Goal: Transaction & Acquisition: Obtain resource

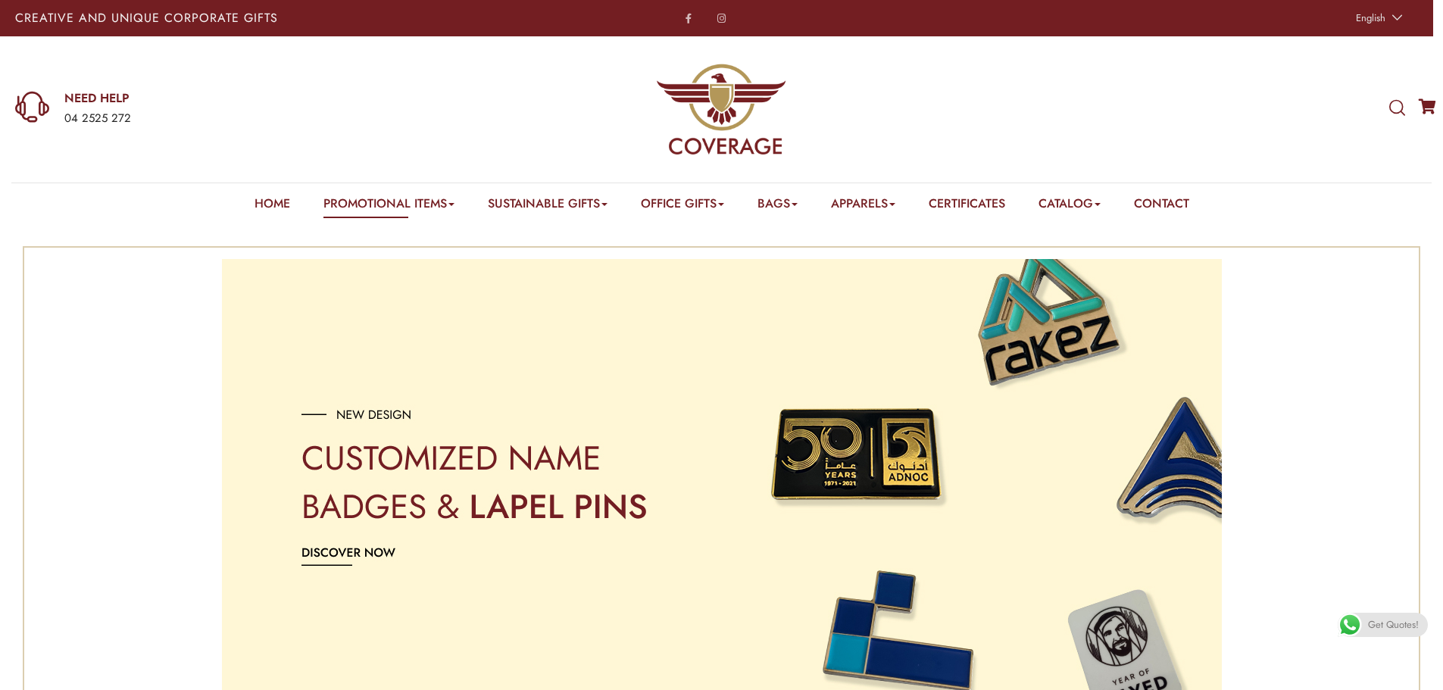
click at [1393, 111] on icon at bounding box center [1397, 108] width 16 height 17
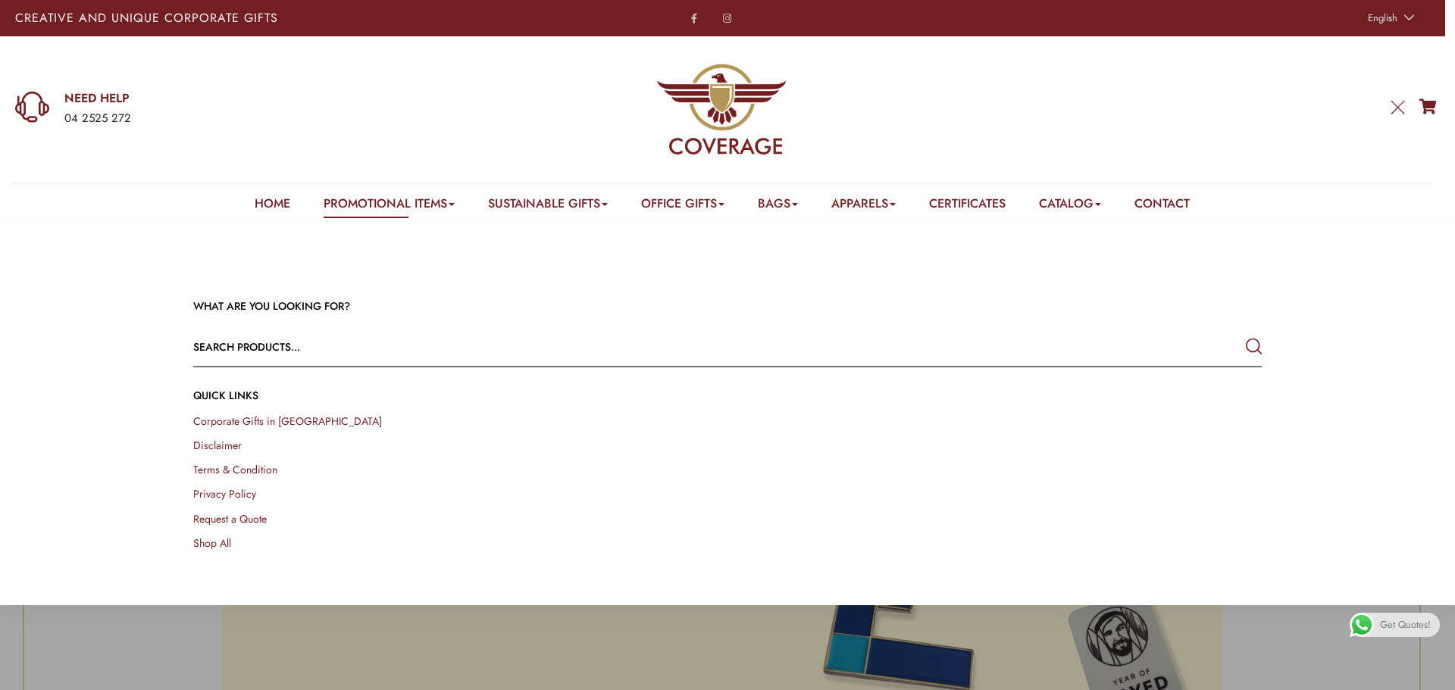
click at [352, 354] on input "text" at bounding box center [620, 347] width 855 height 36
type input "pin"
click at [1245, 333] on button "submit" at bounding box center [1253, 346] width 16 height 27
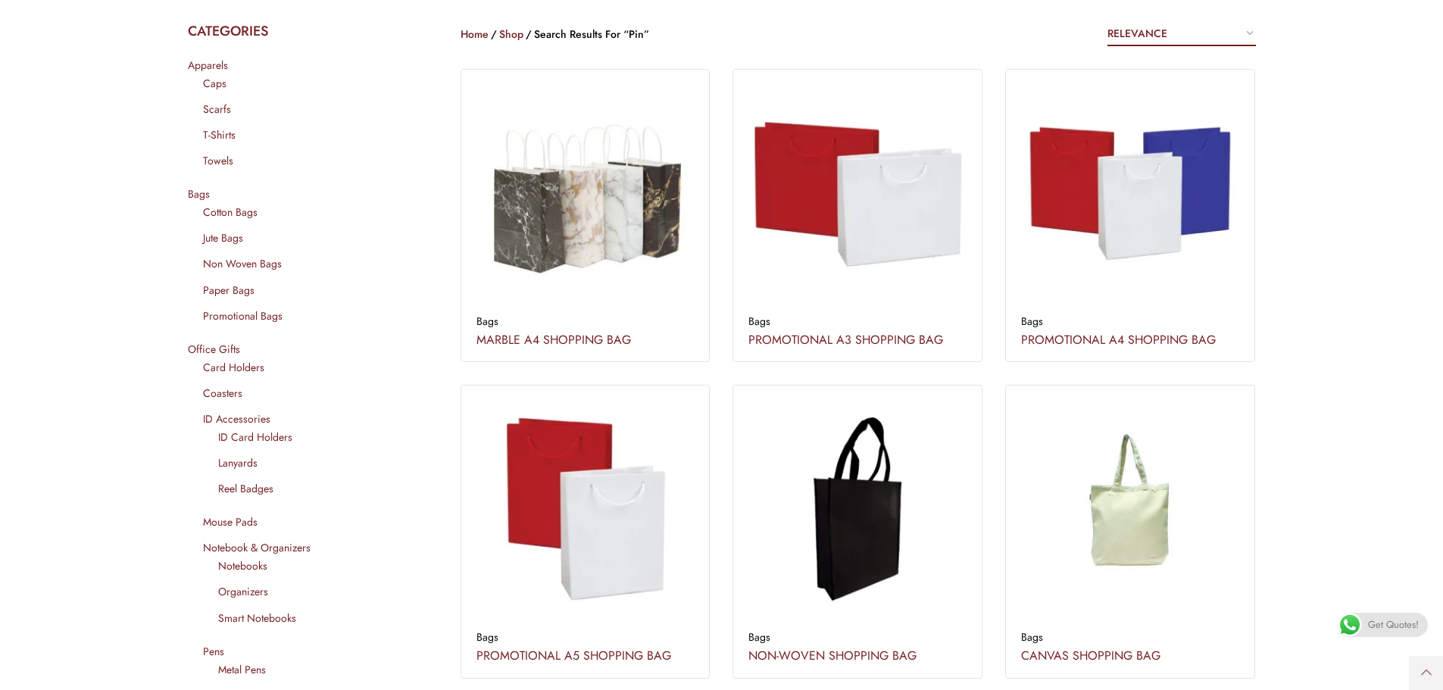
scroll to position [530, 0]
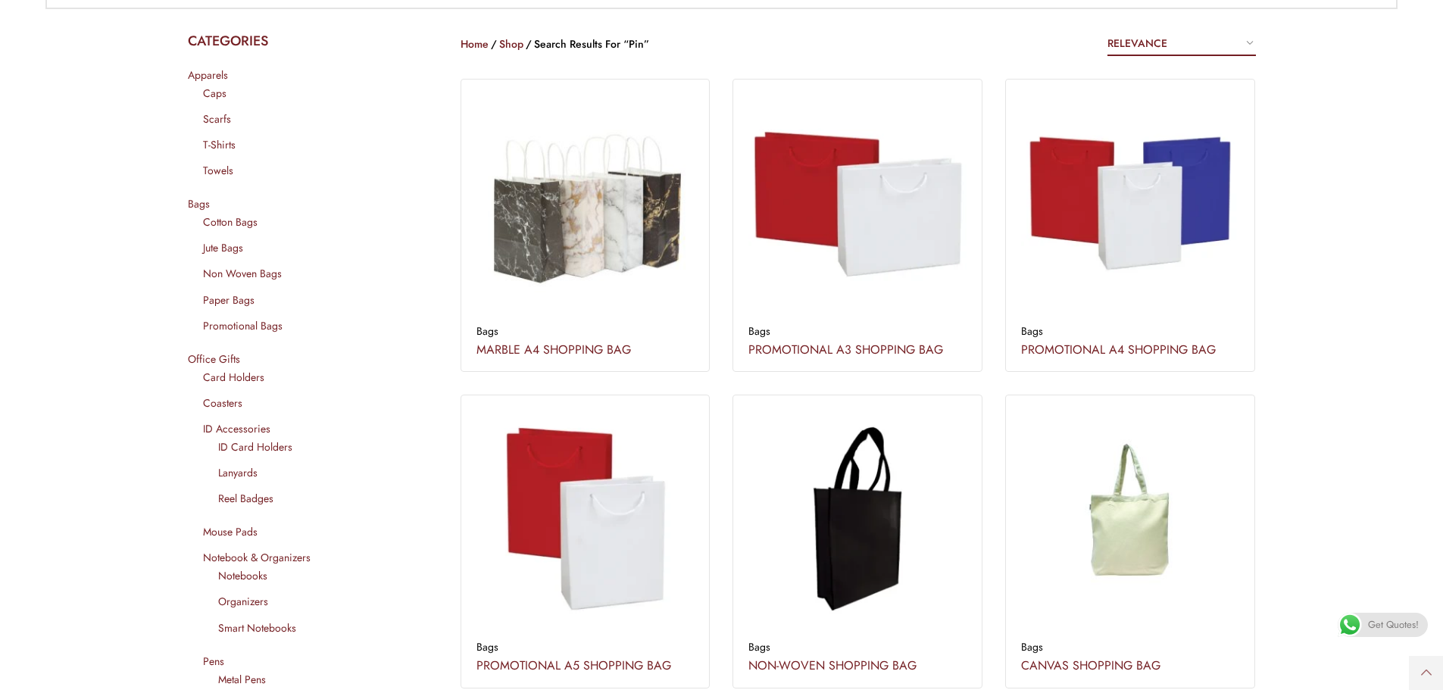
click at [226, 116] on link "Scarfs" at bounding box center [217, 118] width 28 height 15
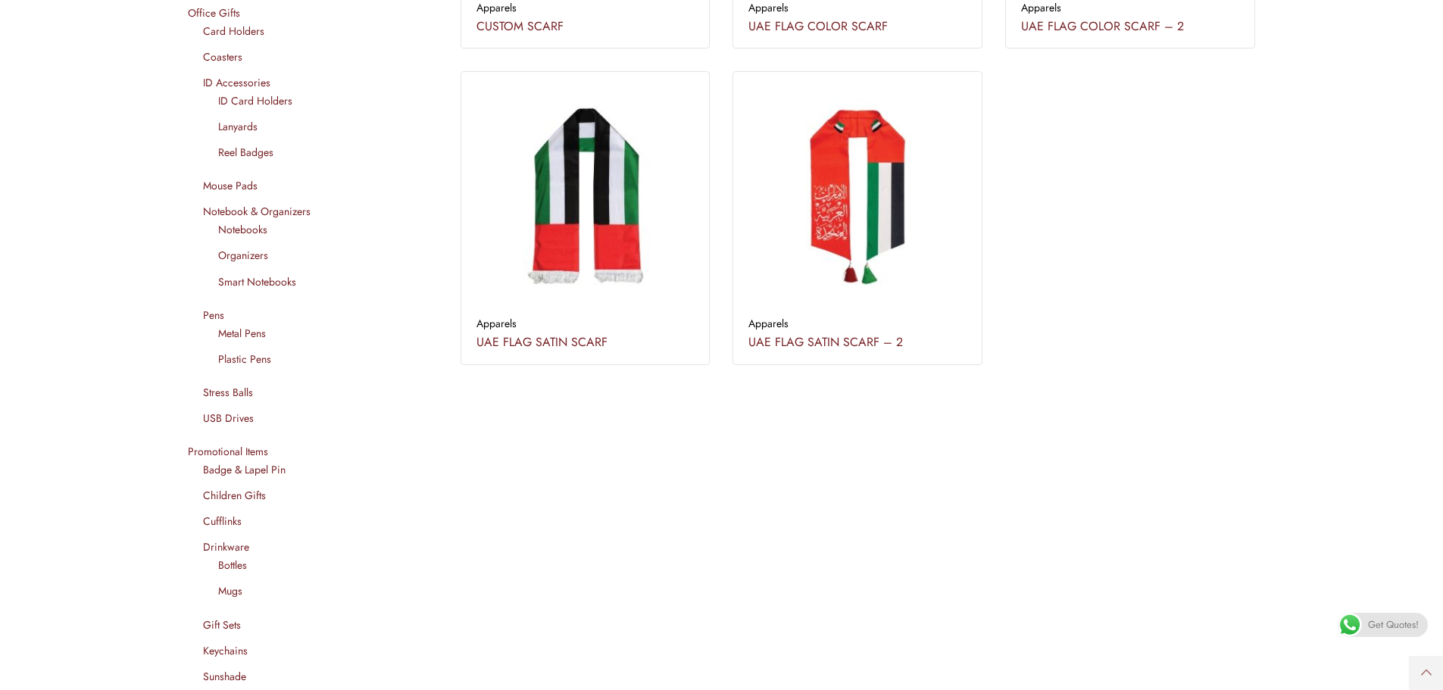
scroll to position [909, 0]
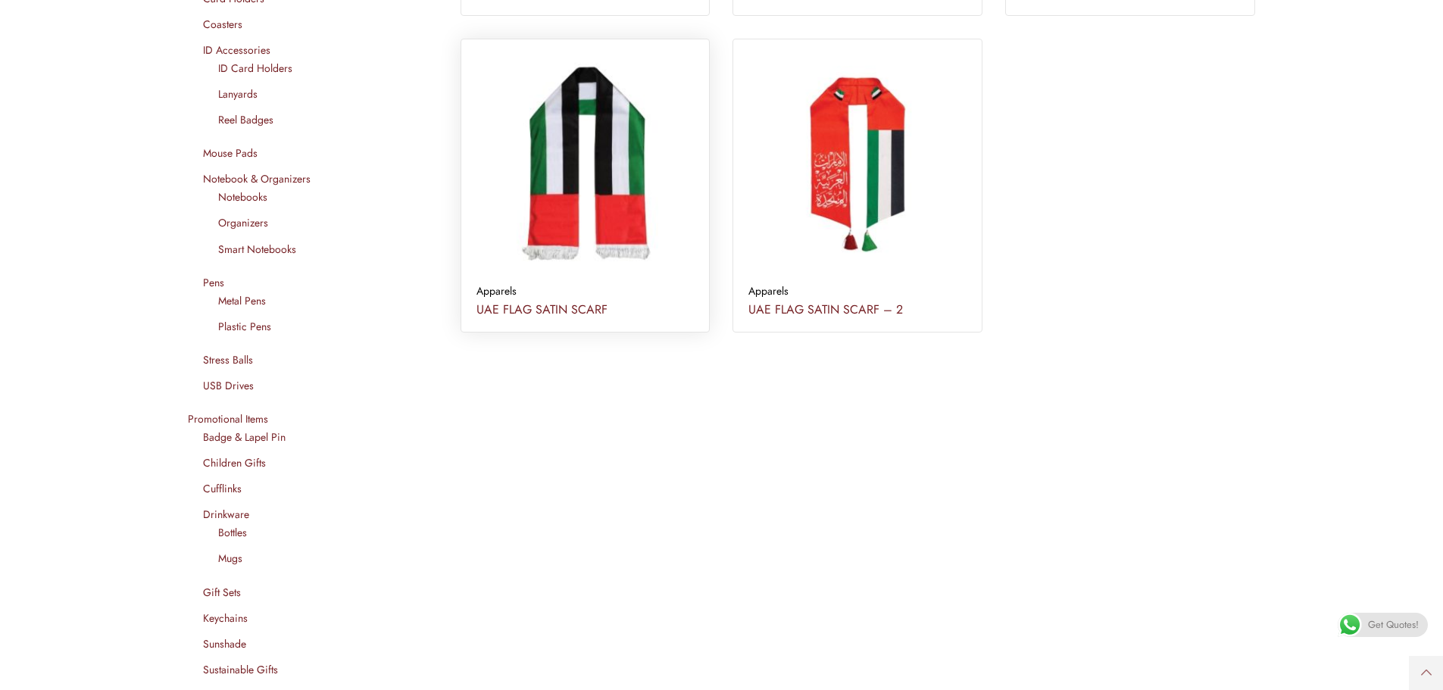
click at [554, 211] on img at bounding box center [585, 164] width 240 height 240
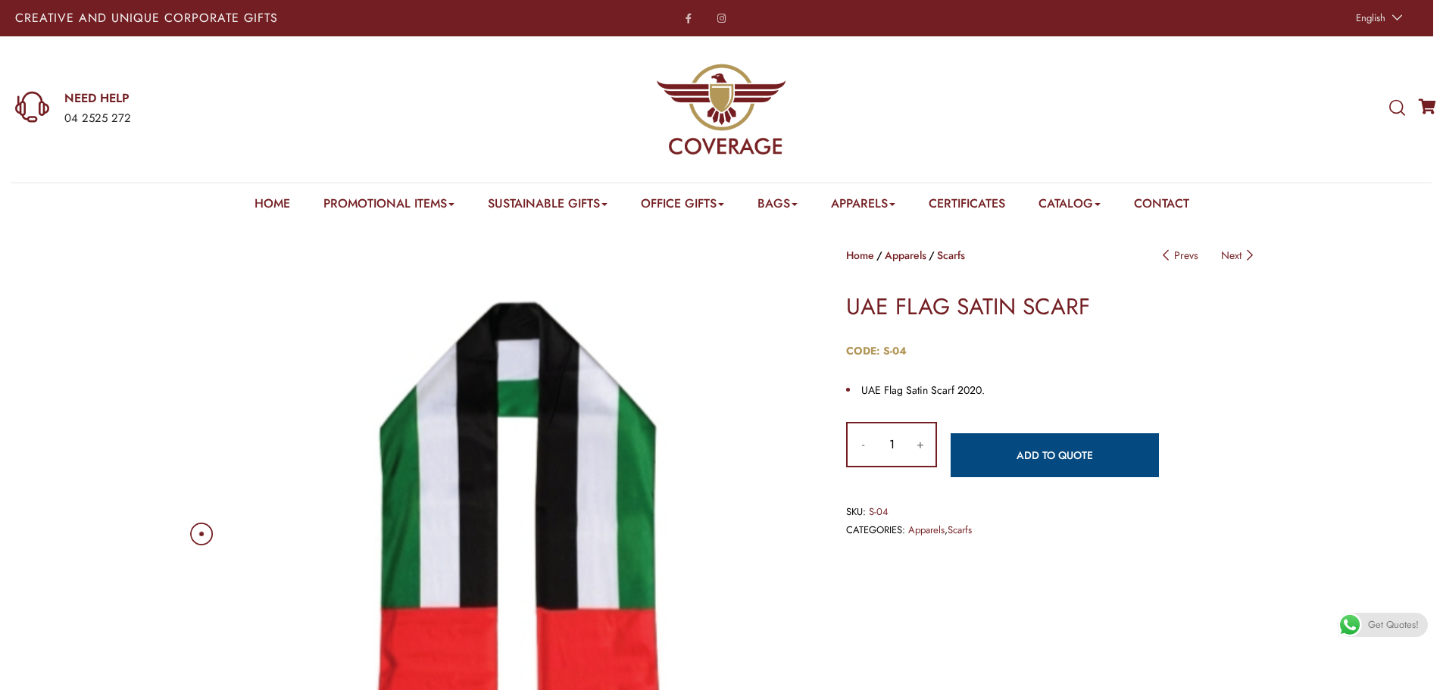
click at [1080, 458] on link "Add to quote" at bounding box center [1055, 455] width 208 height 44
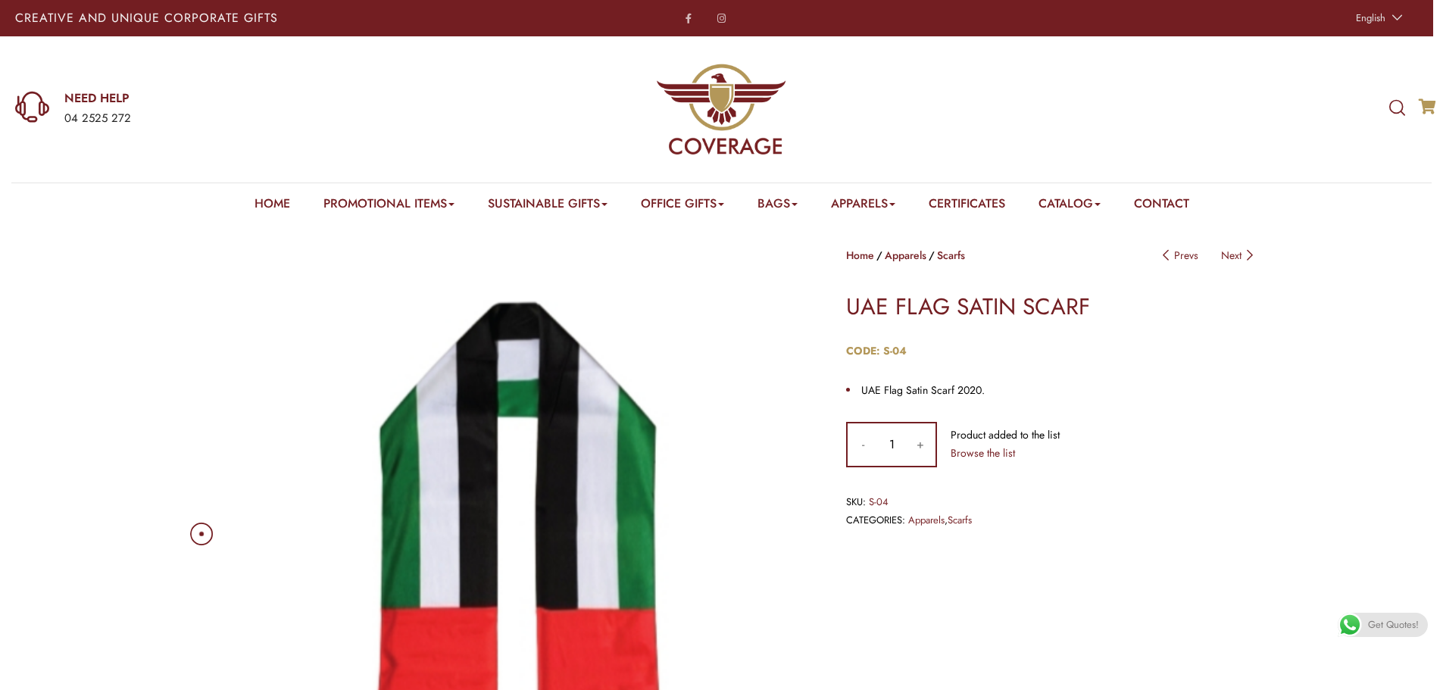
click at [1427, 101] on icon at bounding box center [1427, 106] width 15 height 15
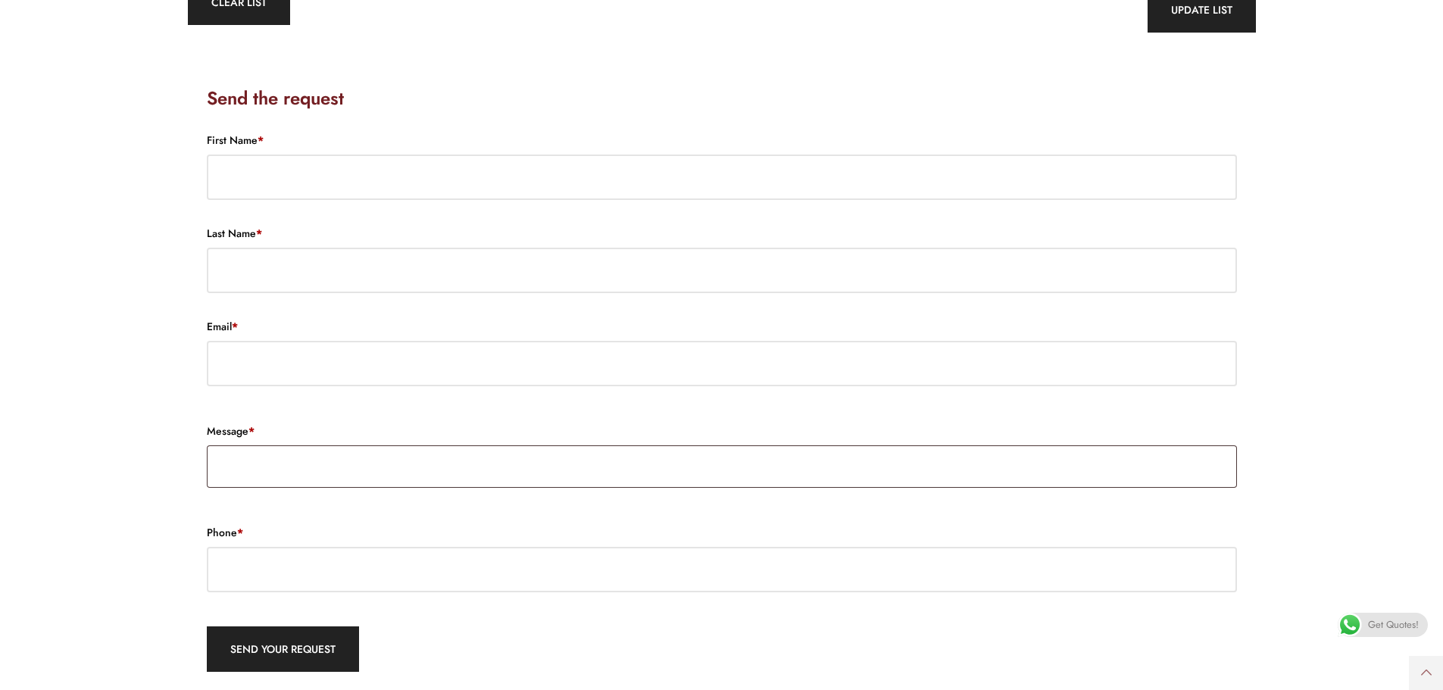
scroll to position [437, 0]
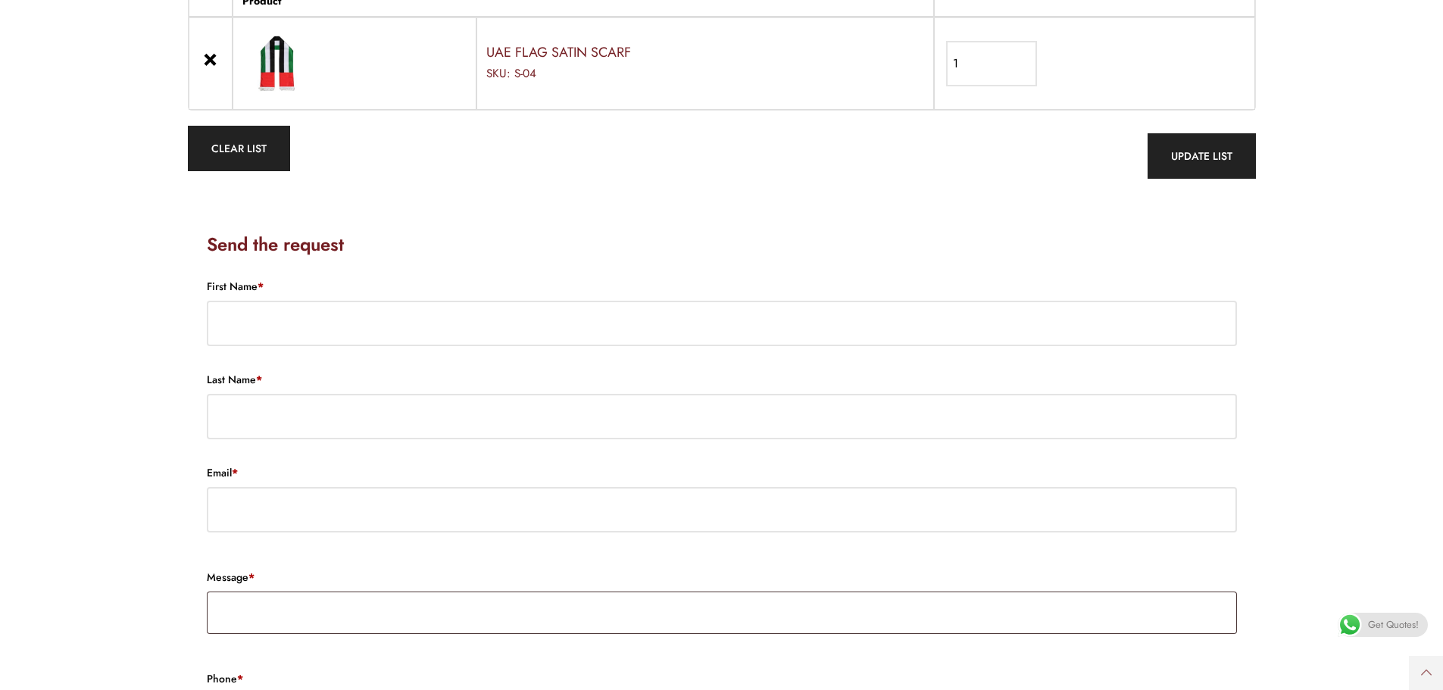
click at [1367, 623] on div "Get Quotes!" at bounding box center [1383, 625] width 90 height 24
